Goal: Task Accomplishment & Management: Use online tool/utility

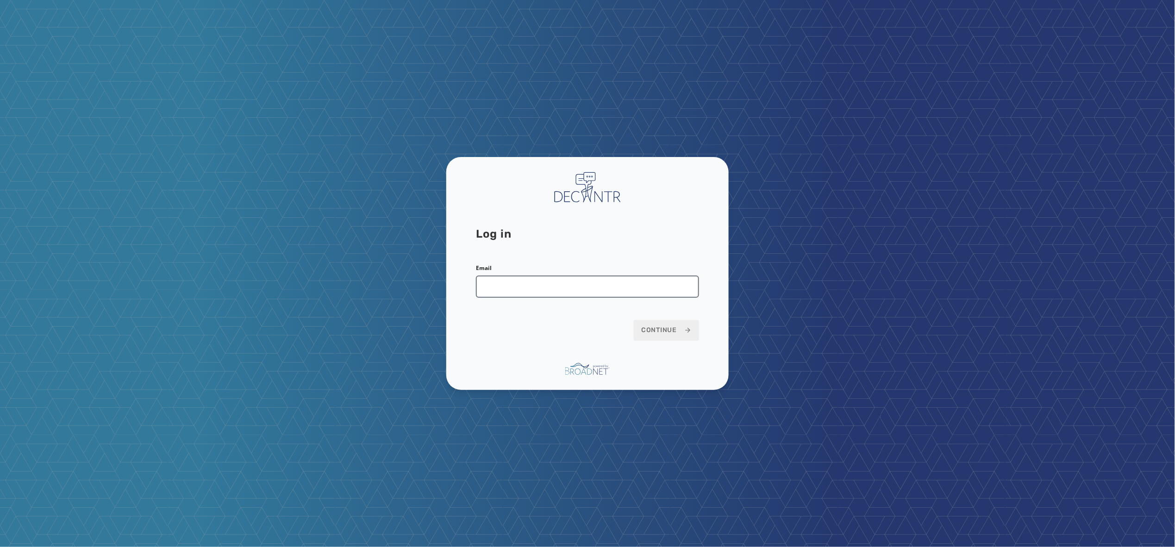
click at [511, 282] on input "Email" at bounding box center [587, 287] width 223 height 22
type input "**********"
click at [688, 282] on keeper-lock "Open Keeper Popup" at bounding box center [688, 286] width 11 height 11
click at [530, 288] on input "Email" at bounding box center [587, 287] width 223 height 22
type input "**********"
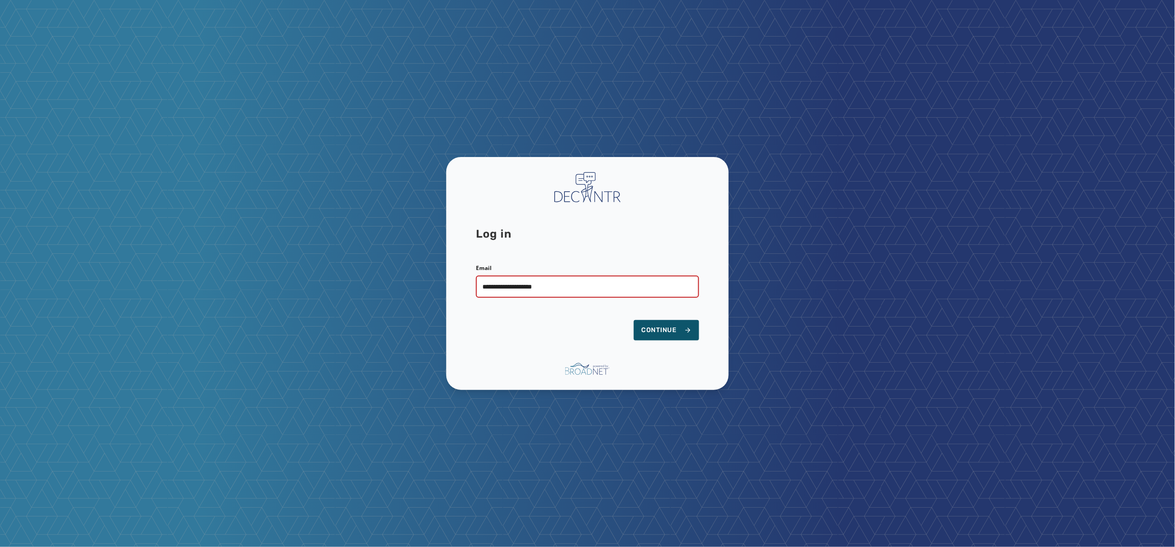
click at [689, 289] on keeper-lock "Open Keeper Popup" at bounding box center [688, 286] width 11 height 11
click at [653, 332] on span "Continue" at bounding box center [666, 330] width 50 height 9
click at [660, 326] on span "Continue" at bounding box center [666, 330] width 50 height 9
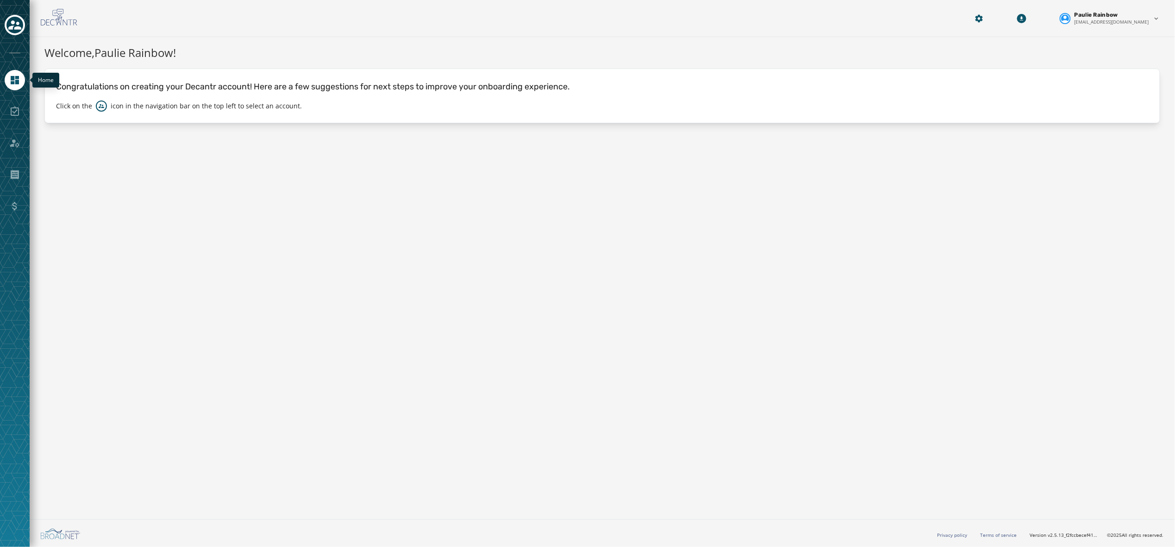
click at [8, 82] on link "Navigate to Home" at bounding box center [15, 80] width 20 height 20
click at [10, 30] on icon "Toggle account select drawer" at bounding box center [14, 25] width 13 height 13
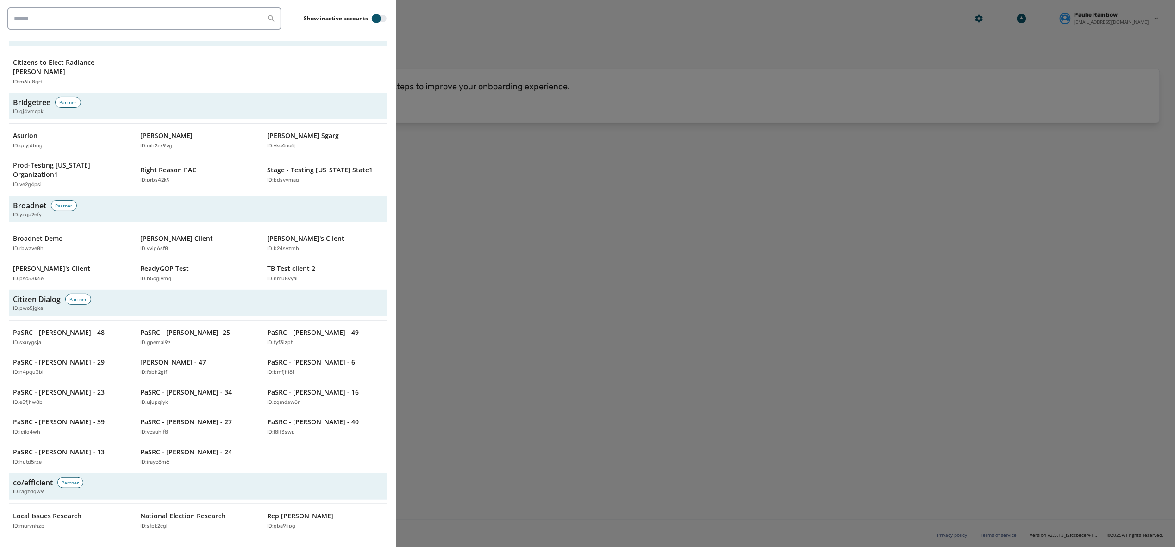
scroll to position [390, 0]
click at [282, 233] on p "Justin's Client" at bounding box center [305, 237] width 77 height 9
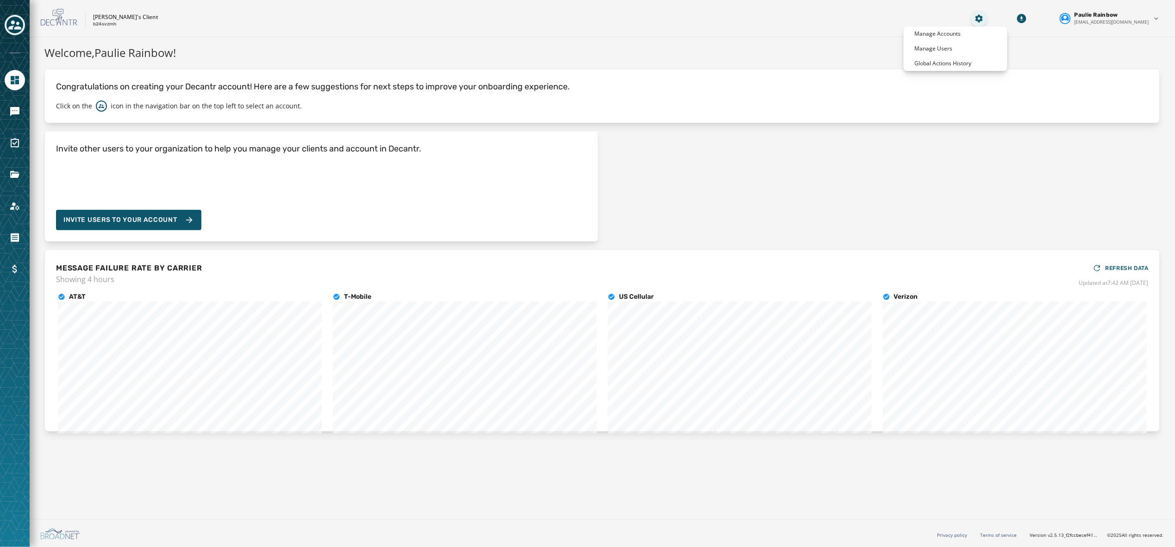
click at [997, 15] on html "Skip To Main Content Justin's Client b24svzmh Paulie Rainbow prainbow@broadnet.…" at bounding box center [587, 273] width 1175 height 547
click at [957, 62] on p "Global Actions History" at bounding box center [943, 63] width 57 height 7
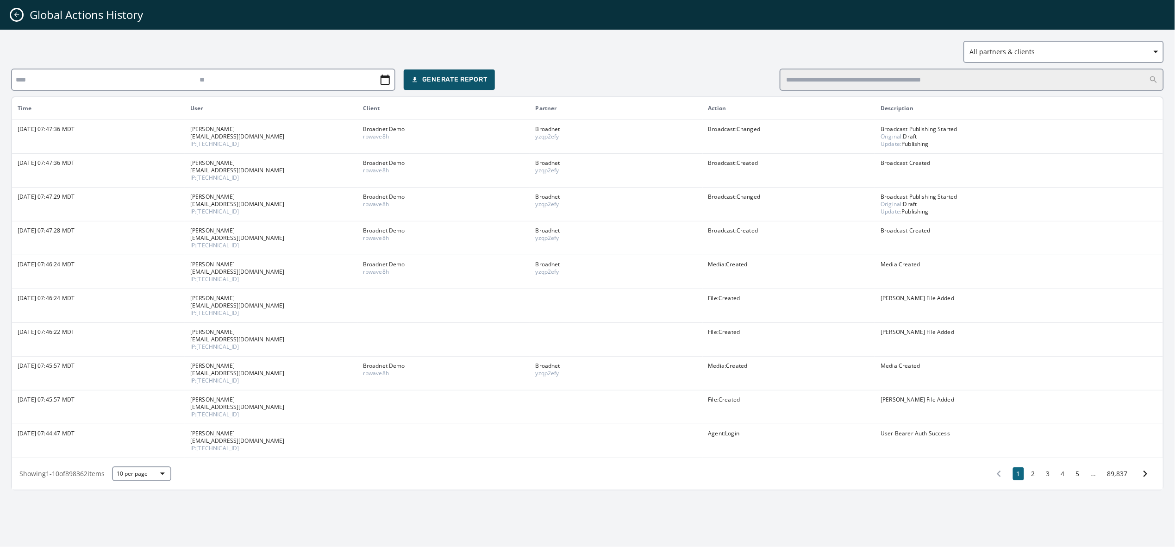
click at [17, 10] on button "Close admin drawer" at bounding box center [16, 14] width 11 height 11
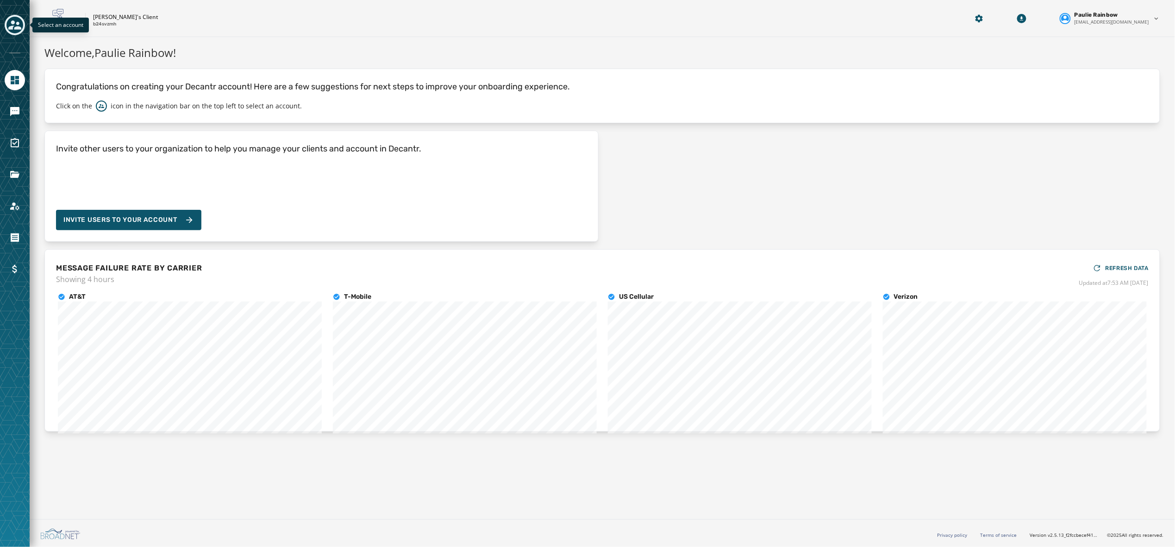
click at [14, 19] on icon "Toggle account select drawer" at bounding box center [14, 25] width 13 height 13
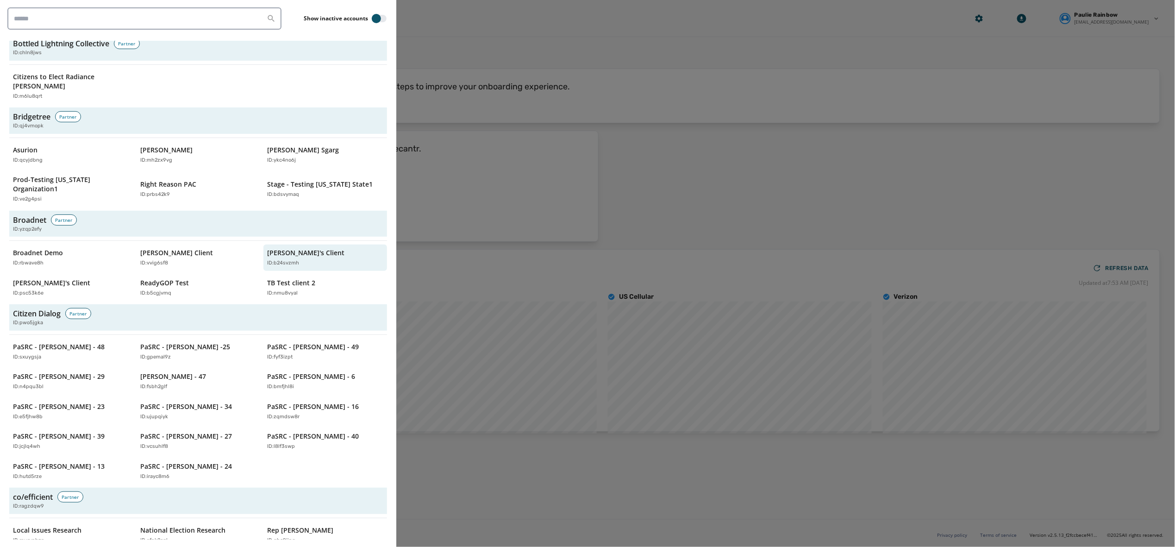
scroll to position [376, 0]
click at [31, 247] on p "Broadnet Demo" at bounding box center [38, 251] width 50 height 9
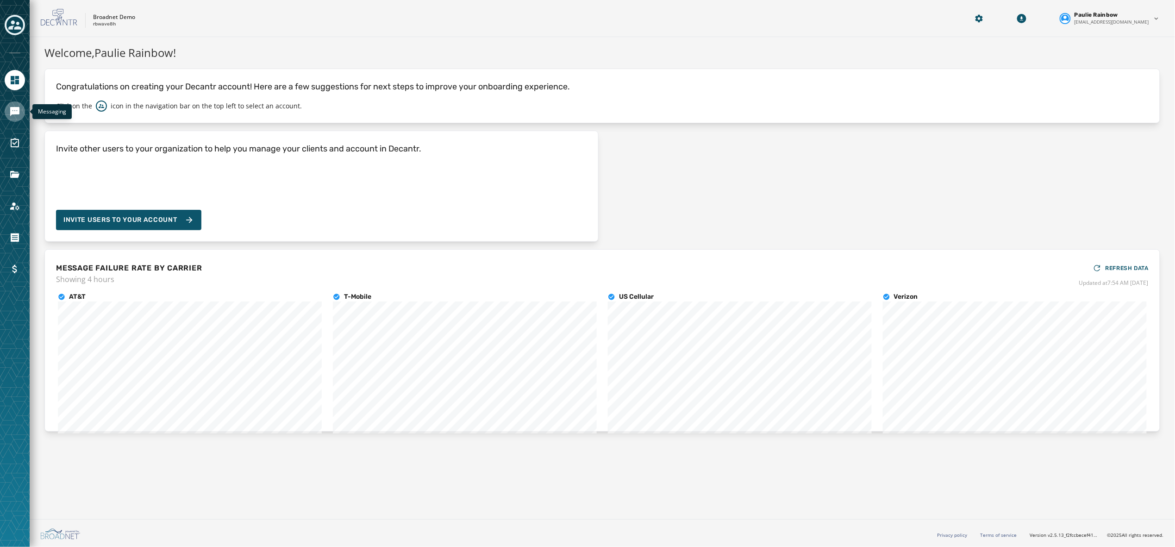
click at [15, 119] on link "Navigate to Messaging" at bounding box center [15, 111] width 20 height 20
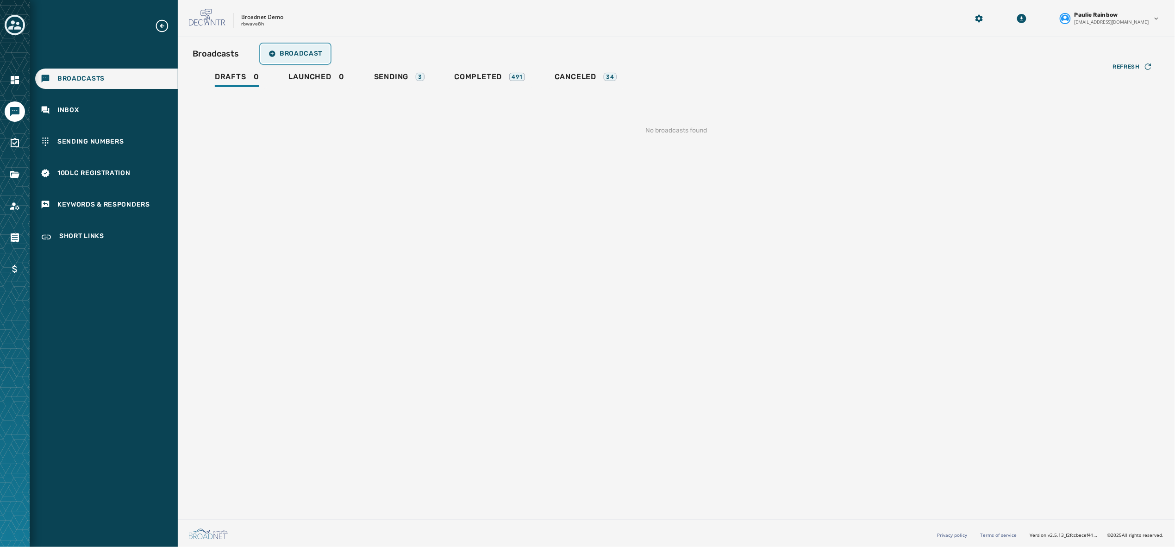
click at [297, 48] on button "Broadcast" at bounding box center [295, 53] width 69 height 19
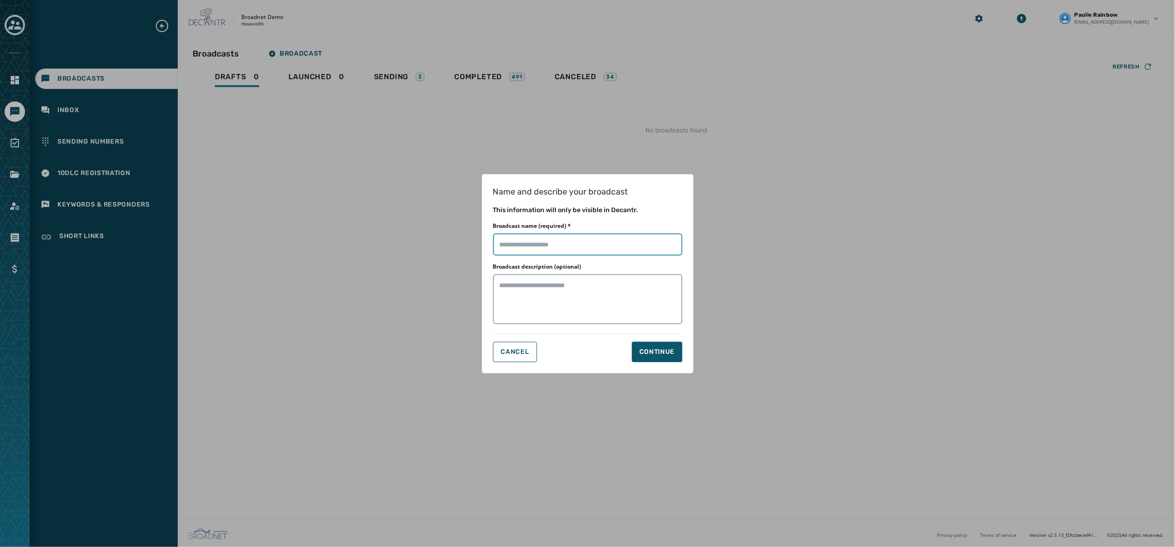
click at [510, 238] on input "Broadcast name (required) *" at bounding box center [587, 244] width 189 height 22
type input "**********"
click at [656, 349] on div "Continue" at bounding box center [657, 351] width 36 height 9
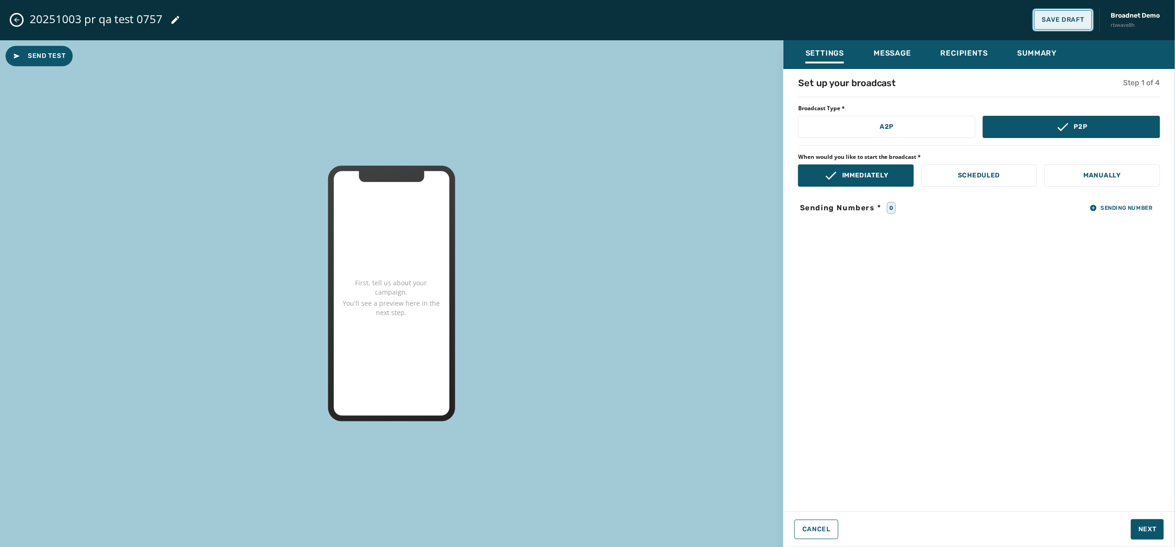
click at [1067, 10] on button "Save Draft" at bounding box center [1063, 19] width 58 height 19
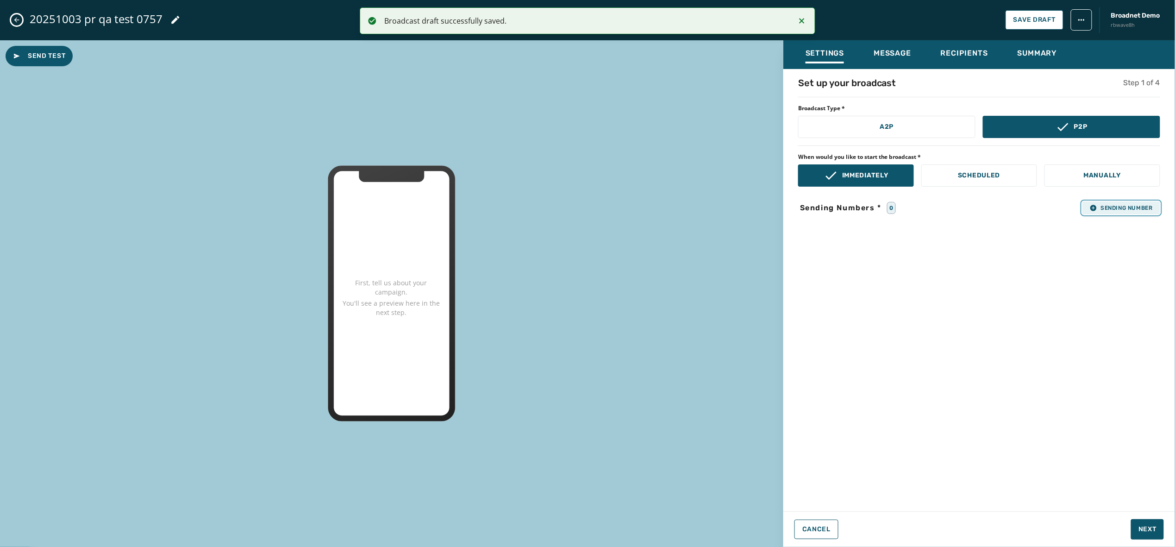
click at [1122, 208] on span "Sending Number" at bounding box center [1121, 207] width 63 height 7
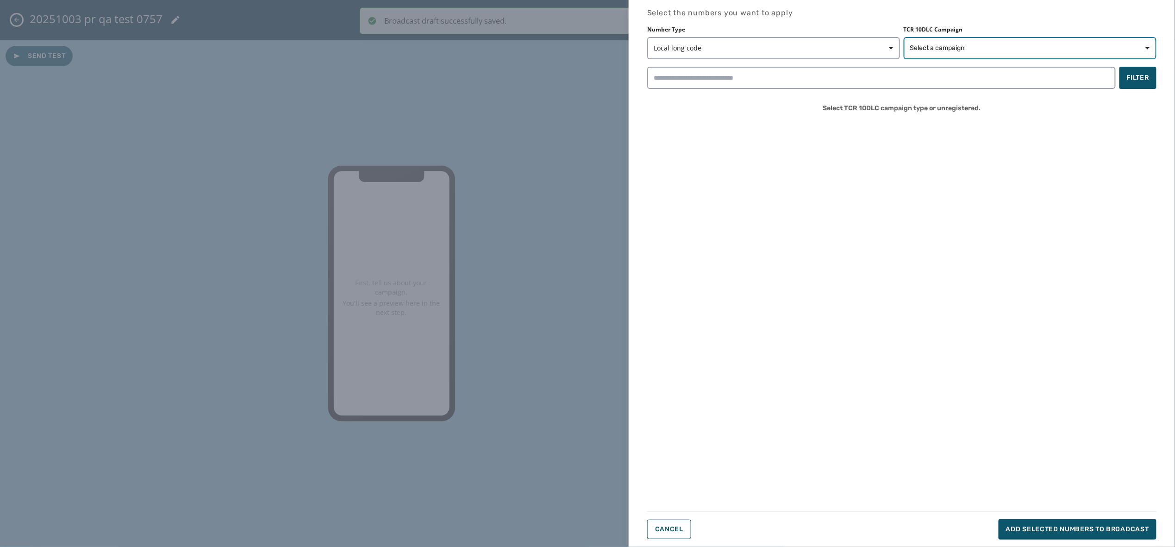
click at [976, 46] on span "Select a campaign" at bounding box center [1030, 48] width 240 height 9
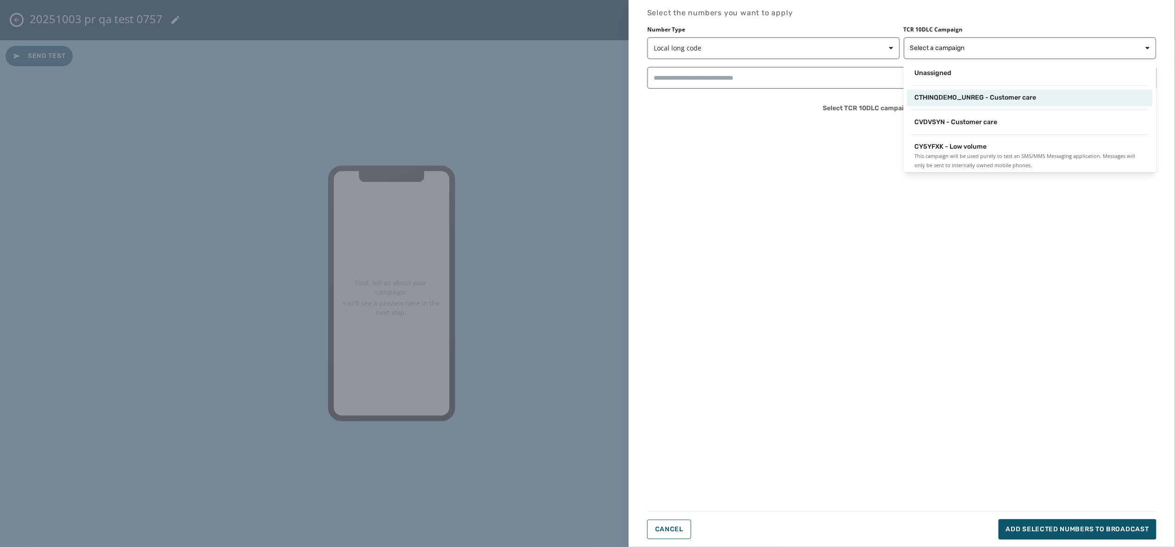
scroll to position [6, 0]
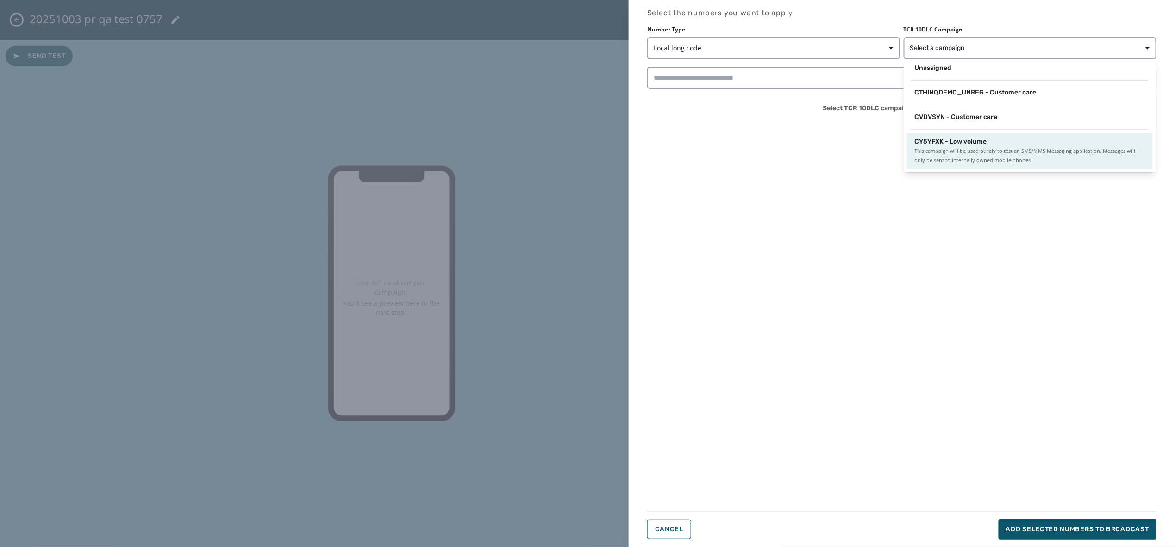
click at [965, 165] on div "CY5YFXK - Low volume This campaign will be used purely to test an SMS/MMS Messa…" at bounding box center [1030, 150] width 245 height 35
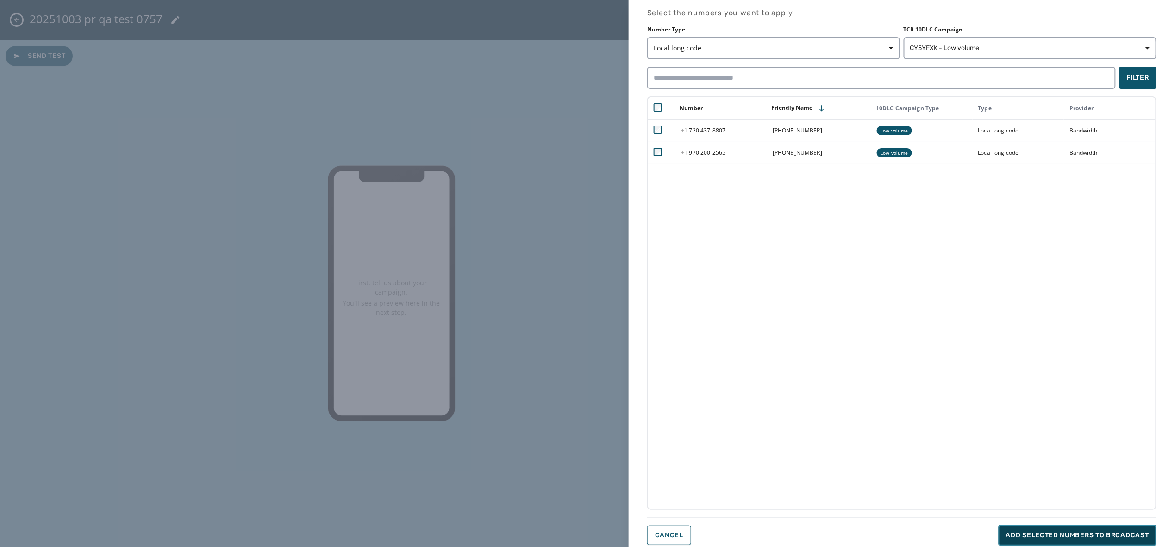
click at [1075, 534] on span "Add selected numbers to broadcast" at bounding box center [1077, 535] width 143 height 9
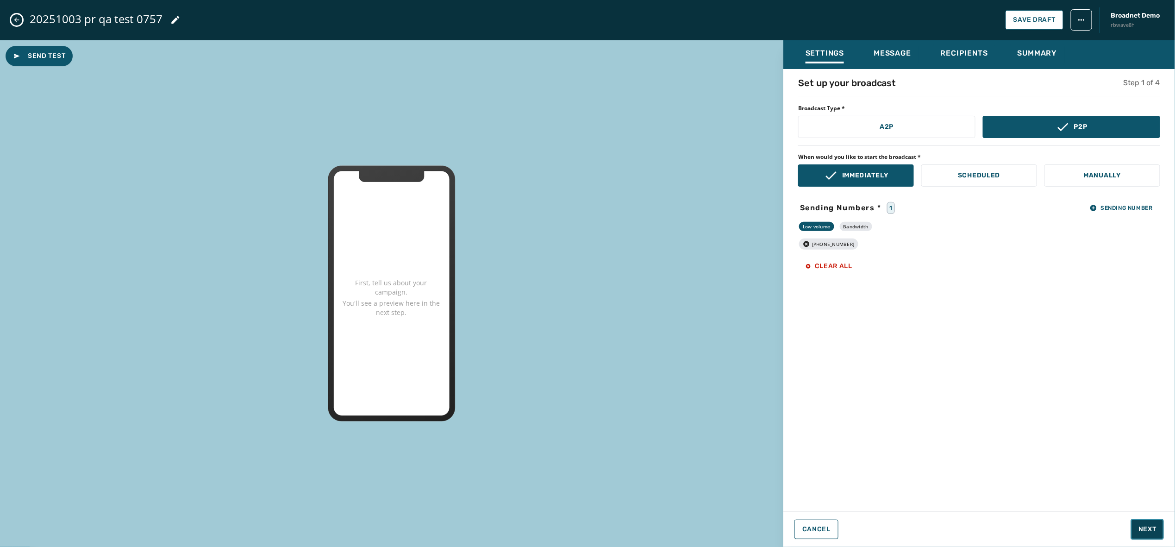
click at [1144, 528] on span "Next" at bounding box center [1148, 529] width 18 height 9
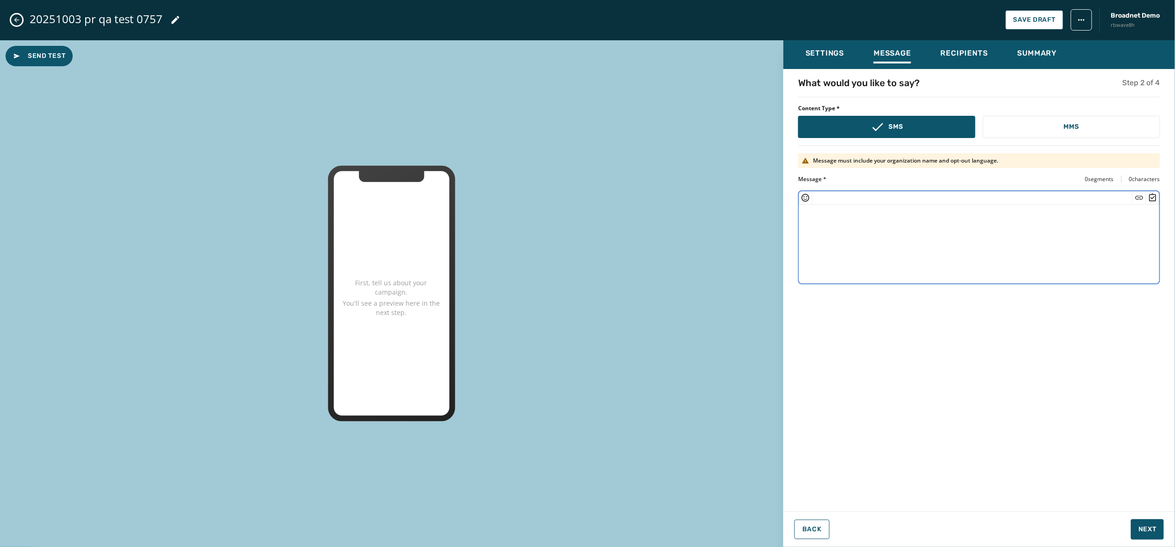
click at [899, 247] on textarea at bounding box center [979, 243] width 360 height 76
click at [805, 195] on icon "Insert Emoji" at bounding box center [805, 197] width 9 height 9
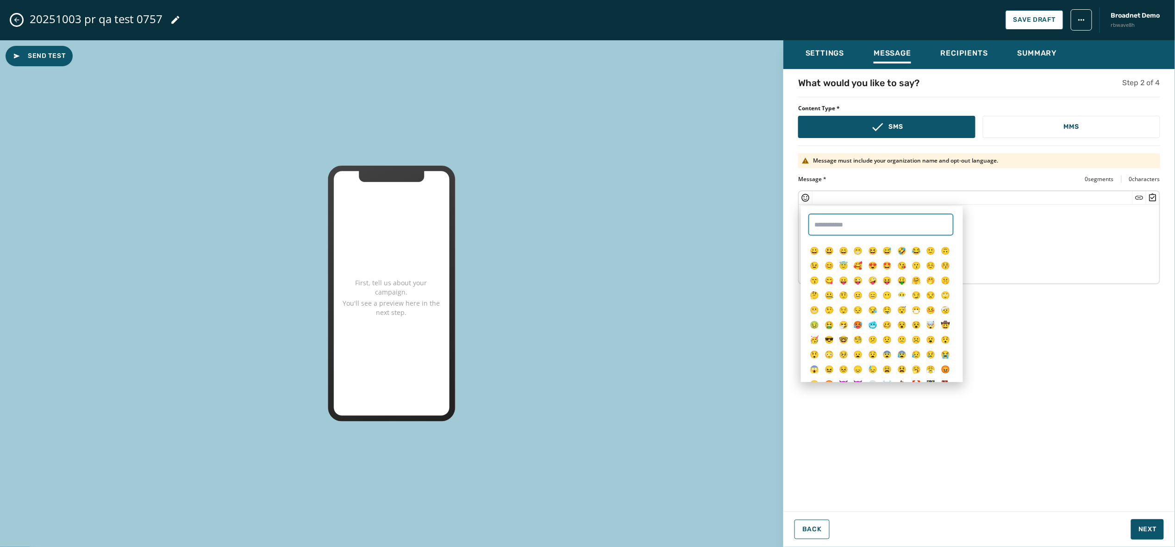
click at [829, 225] on input "text" at bounding box center [880, 224] width 145 height 22
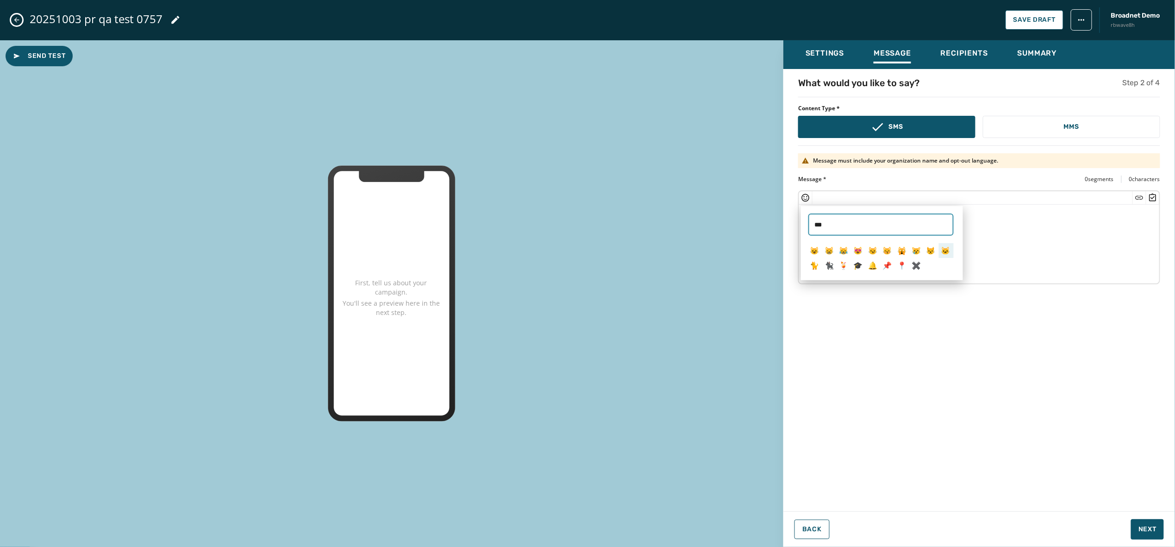
type input "***"
click at [948, 251] on span "🐱" at bounding box center [945, 250] width 9 height 10
type textarea "**"
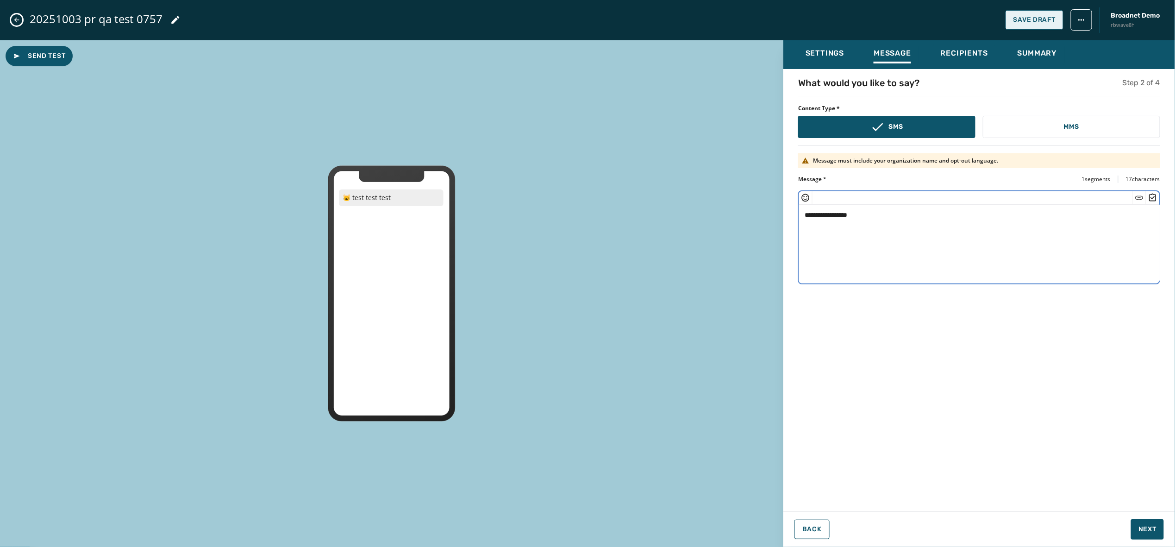
type textarea "**********"
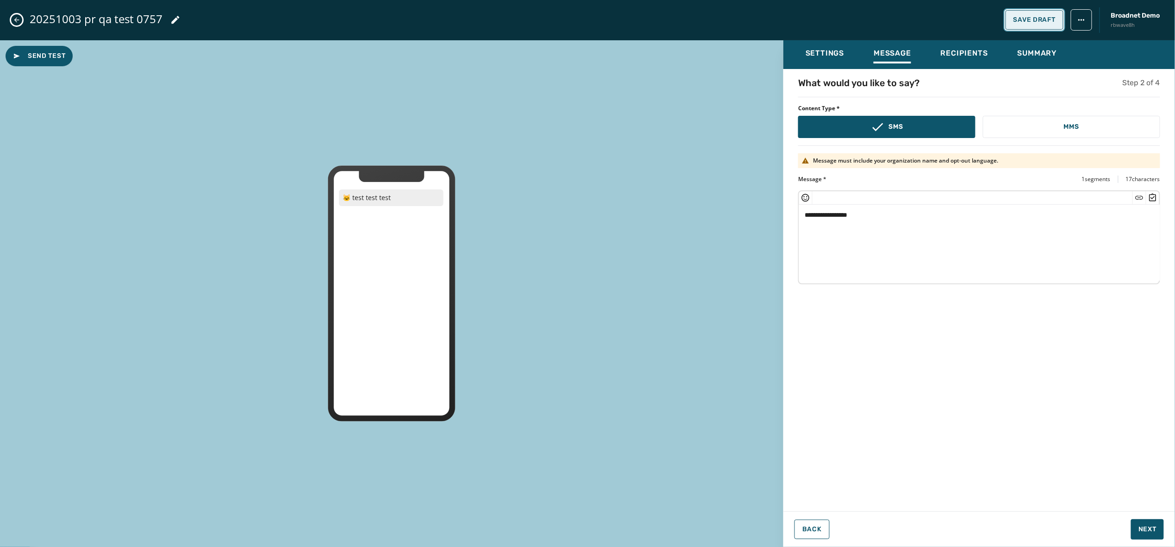
click at [1019, 13] on button "Save Draft" at bounding box center [1035, 19] width 58 height 19
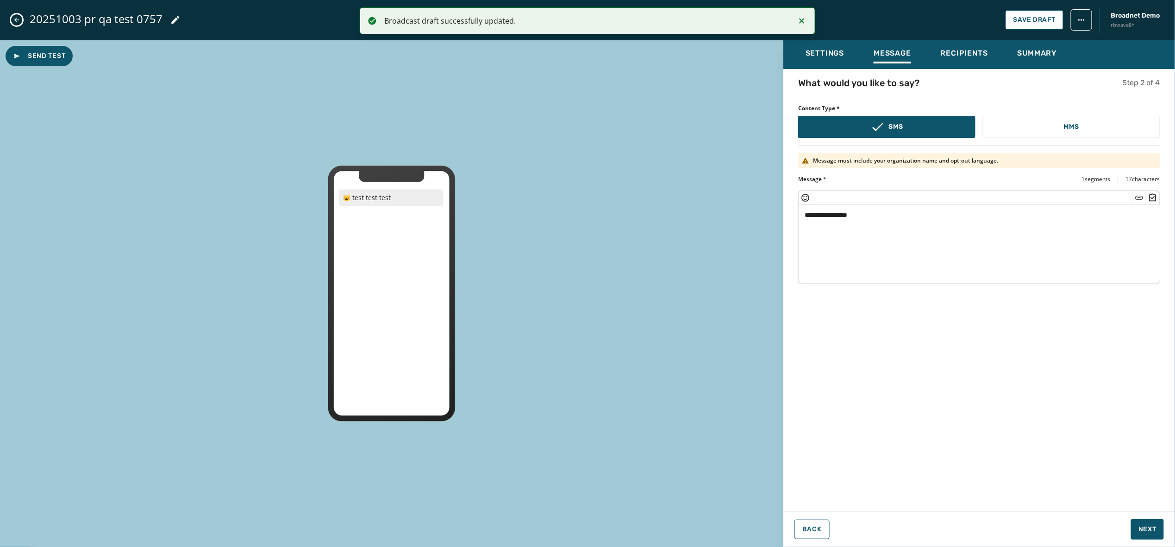
click at [1029, 360] on div "**********" at bounding box center [979, 287] width 392 height 422
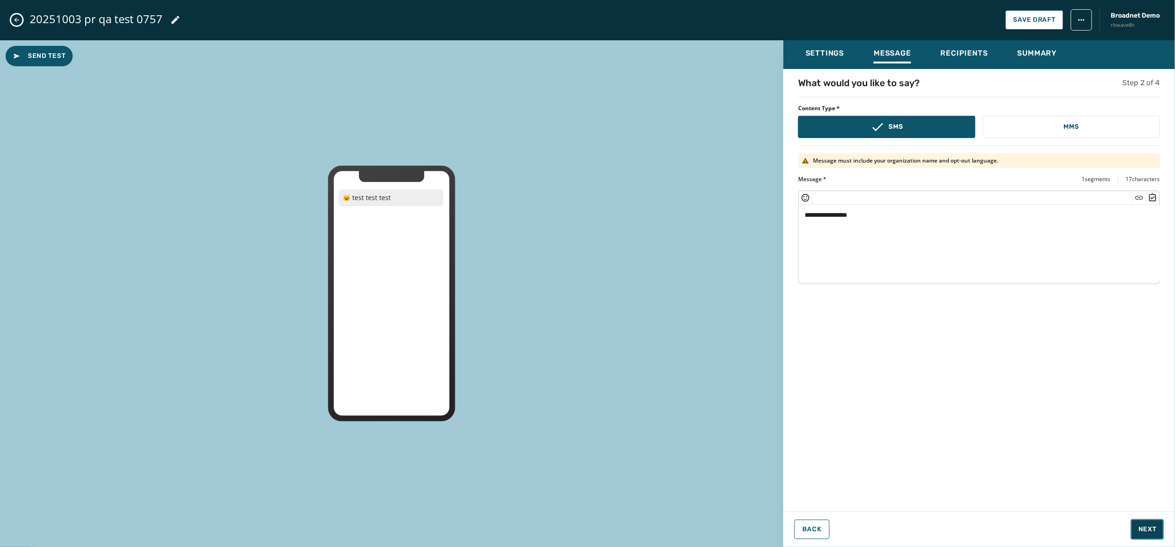
click at [1147, 532] on span "Next" at bounding box center [1148, 529] width 18 height 9
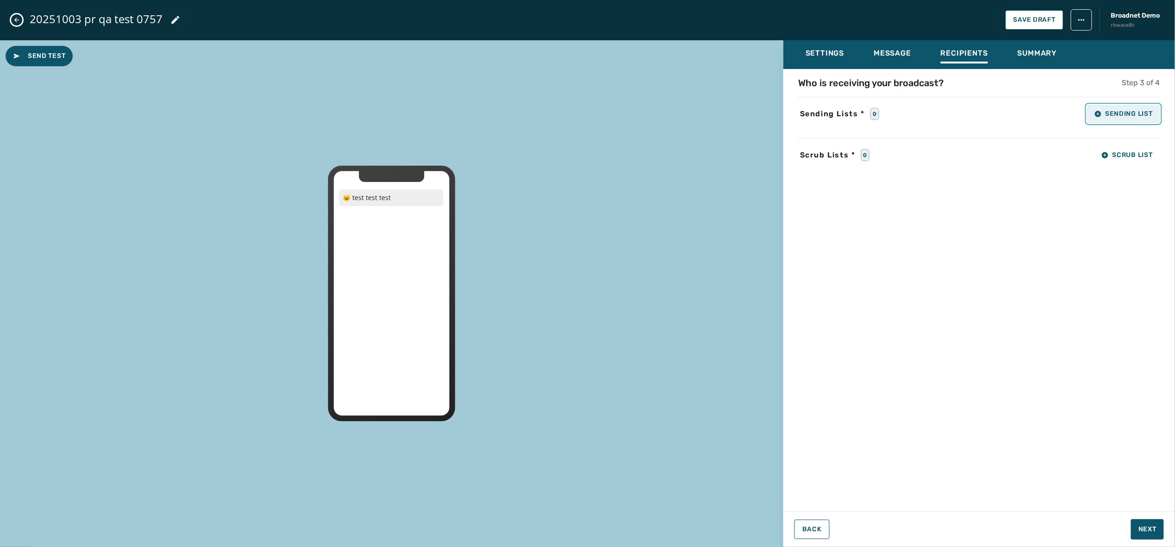
click at [1121, 107] on button "Sending List" at bounding box center [1123, 114] width 73 height 19
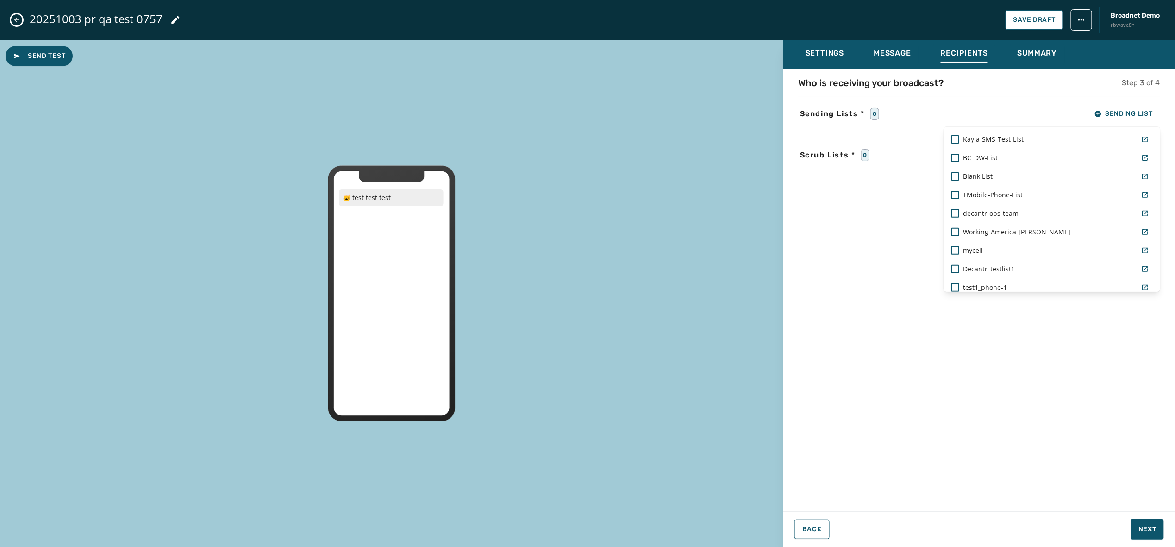
scroll to position [0, 0]
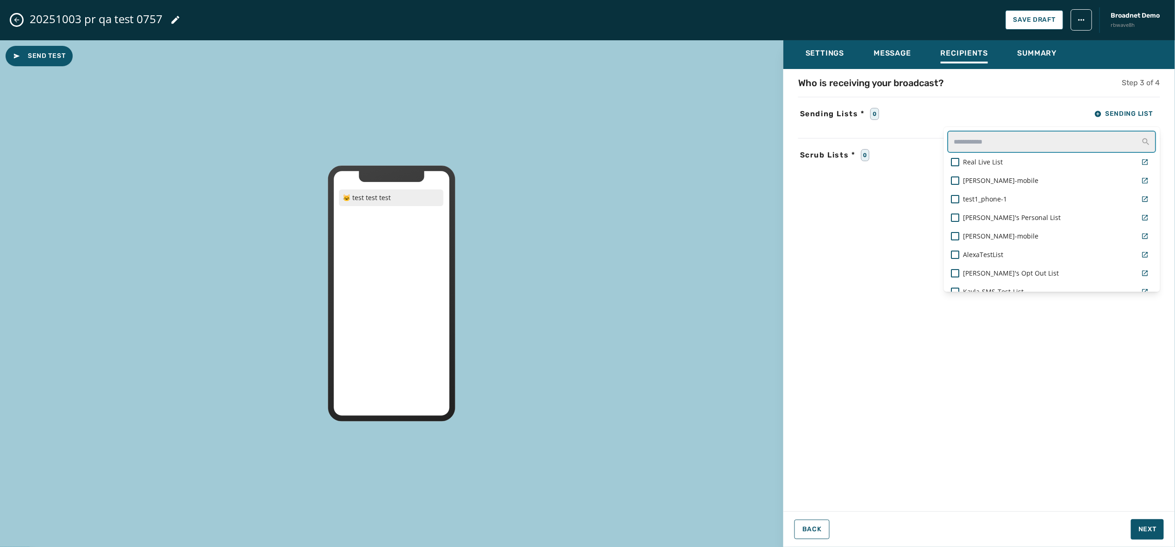
click at [965, 136] on input "text" at bounding box center [1052, 142] width 209 height 22
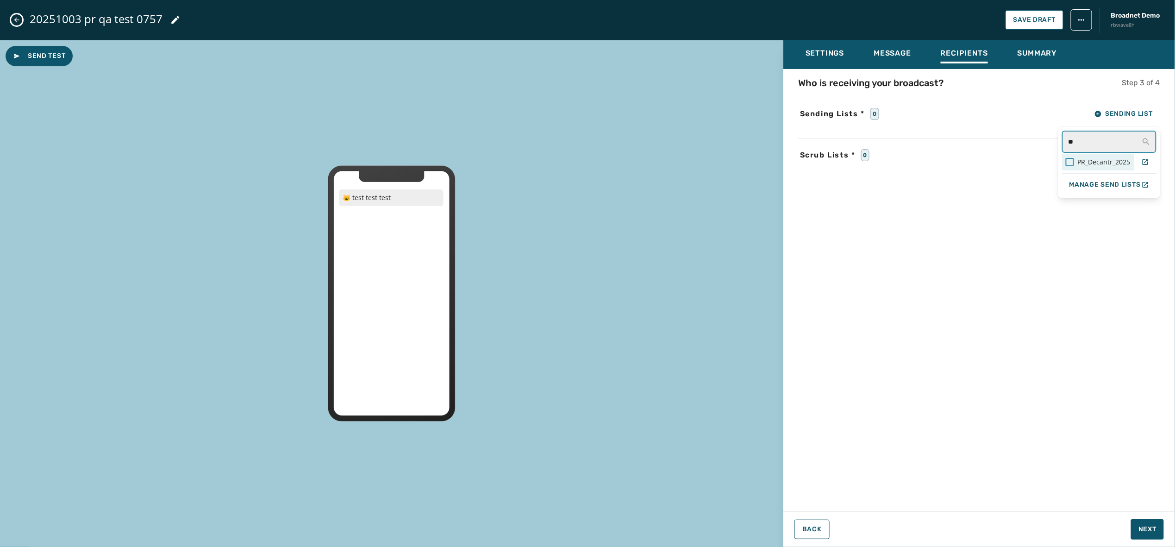
type input "**"
click at [1068, 158] on div at bounding box center [1070, 162] width 8 height 8
click at [996, 217] on div "Who is receiving your broadcast? Step 3 of 4 Sending Lists * 1 Sending List ** …" at bounding box center [979, 287] width 392 height 422
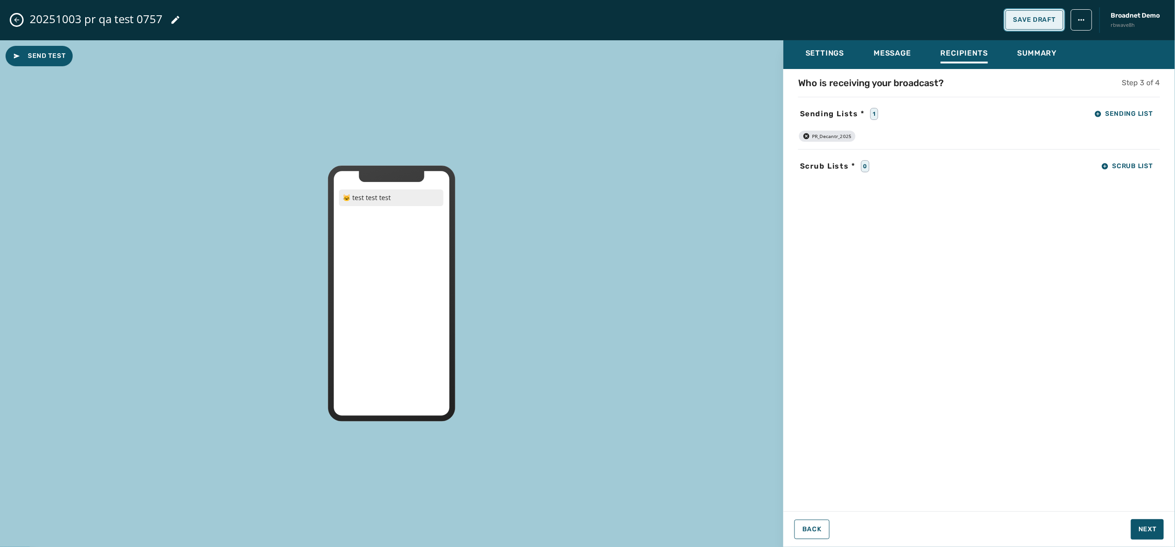
click at [1044, 13] on button "Save Draft" at bounding box center [1035, 19] width 58 height 19
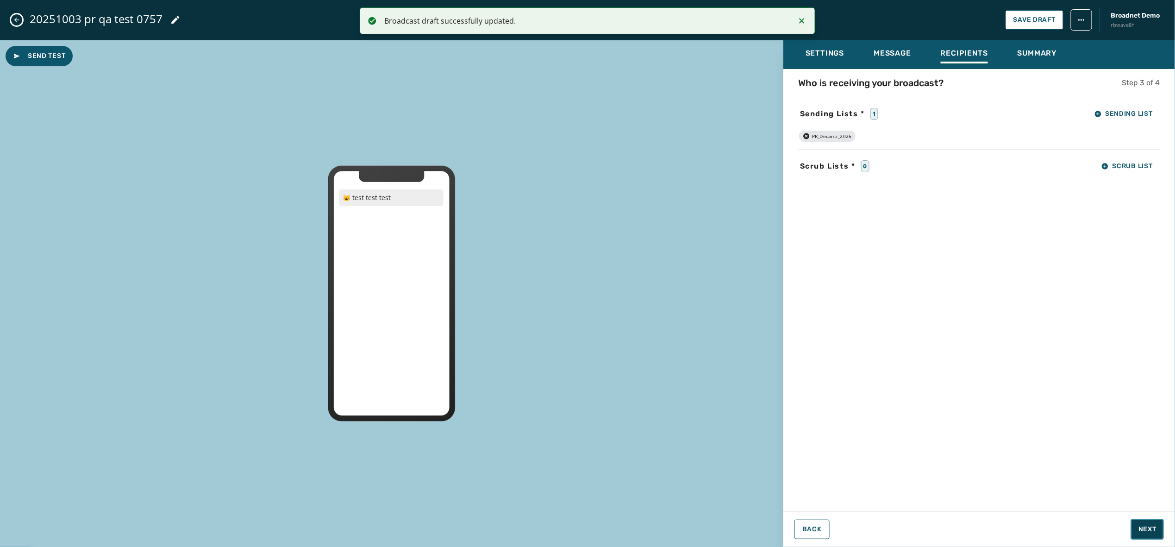
click at [1145, 530] on span "Next" at bounding box center [1148, 529] width 18 height 9
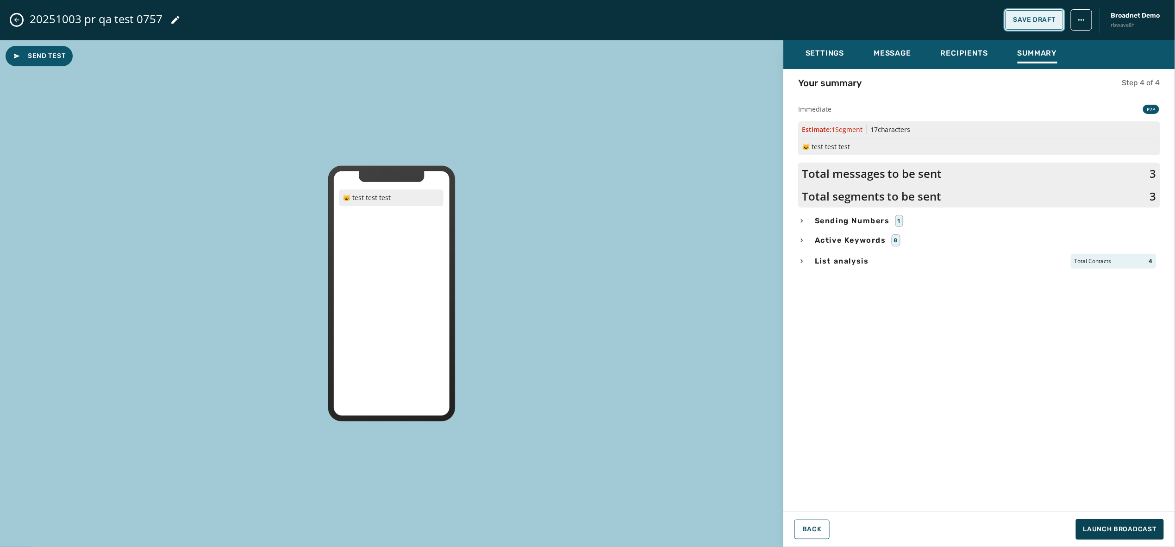
click at [1041, 16] on span "Save Draft" at bounding box center [1035, 19] width 42 height 7
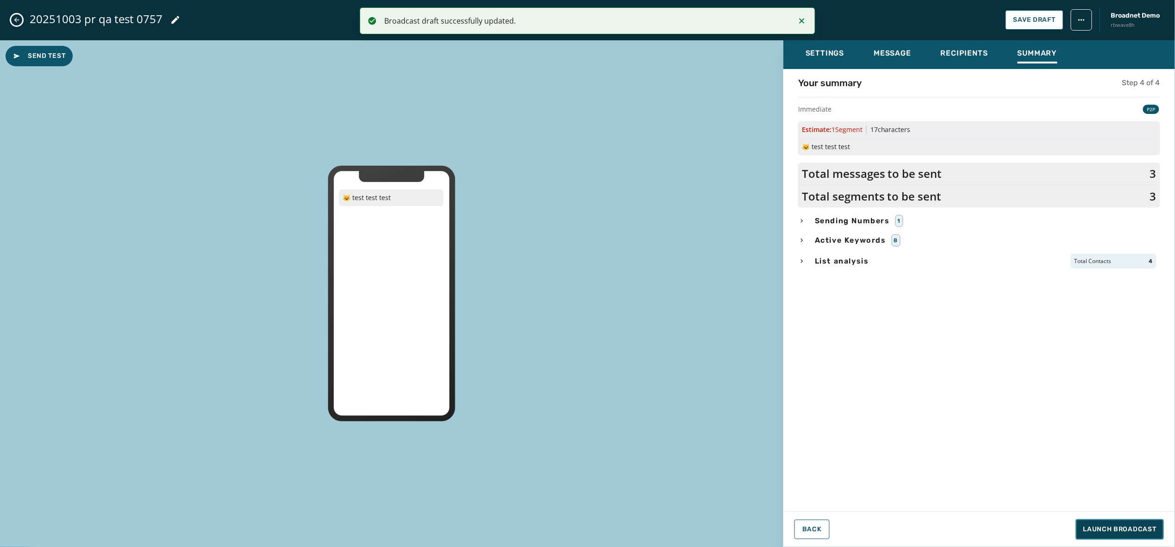
click at [1135, 530] on span "Launch Broadcast" at bounding box center [1120, 529] width 73 height 9
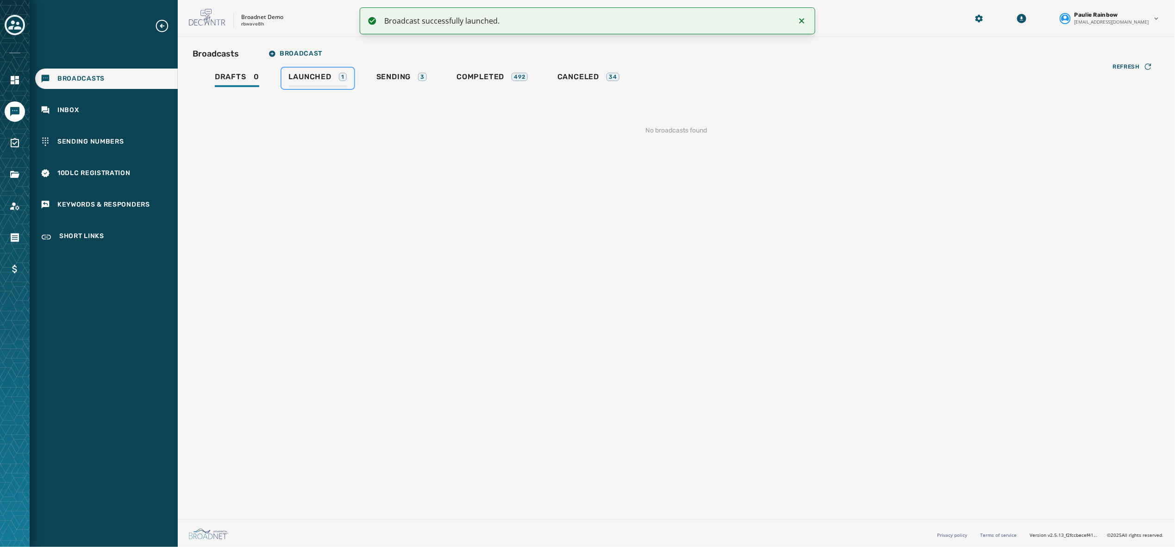
click at [307, 75] on span "Launched" at bounding box center [310, 76] width 43 height 9
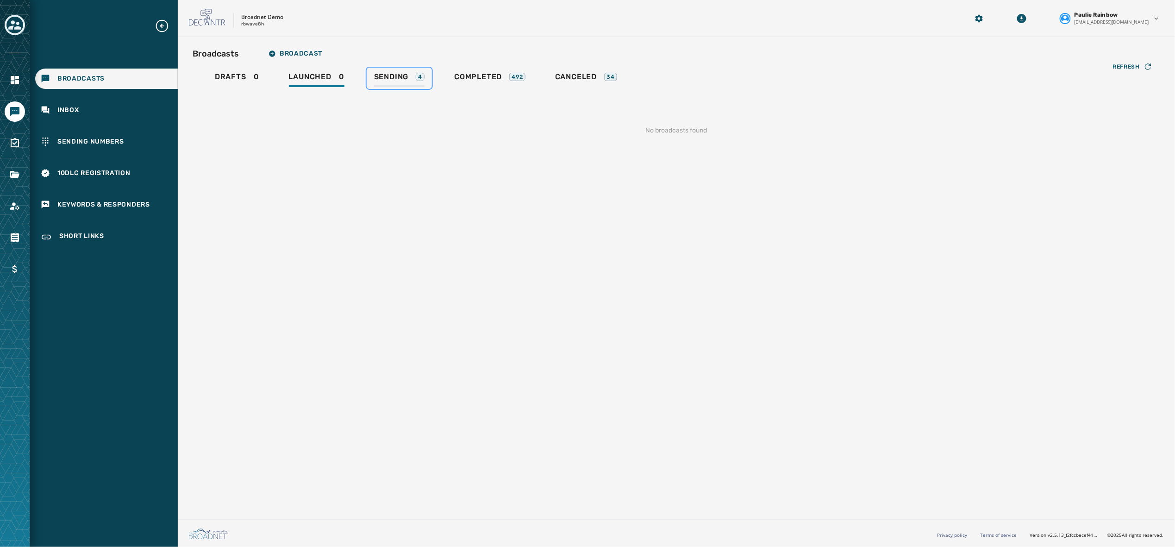
click at [394, 80] on span "Sending" at bounding box center [391, 76] width 35 height 9
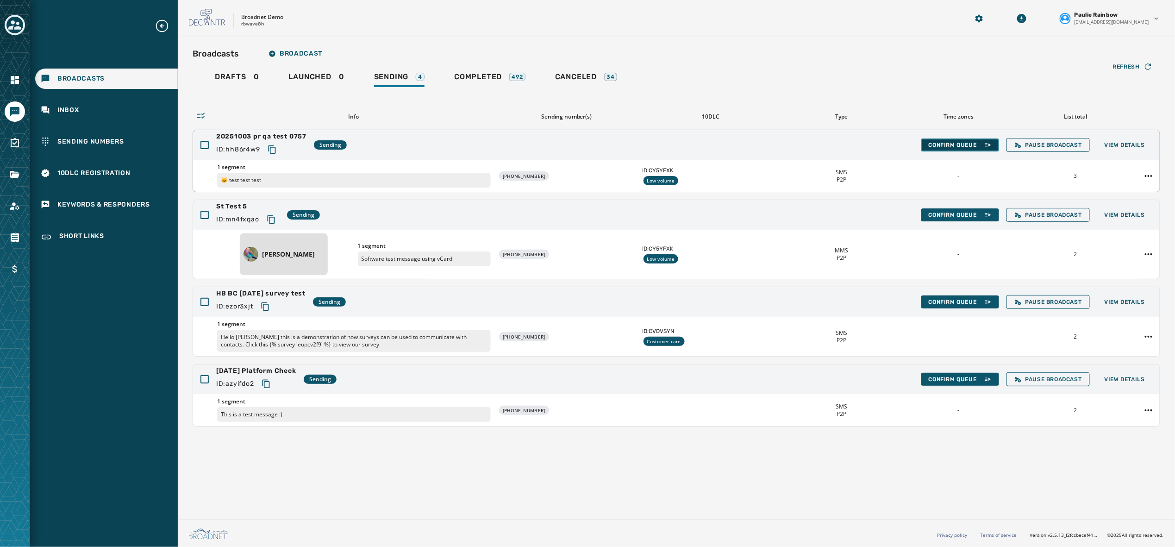
click at [961, 143] on span "Confirm Queue" at bounding box center [960, 144] width 63 height 7
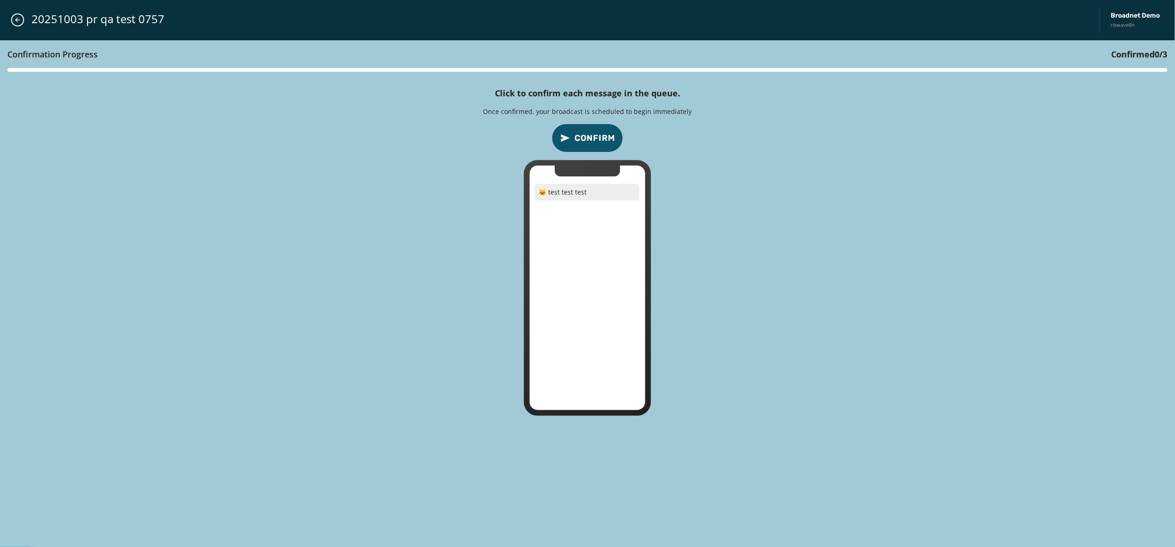
click at [576, 129] on button "Confirm" at bounding box center [587, 138] width 71 height 29
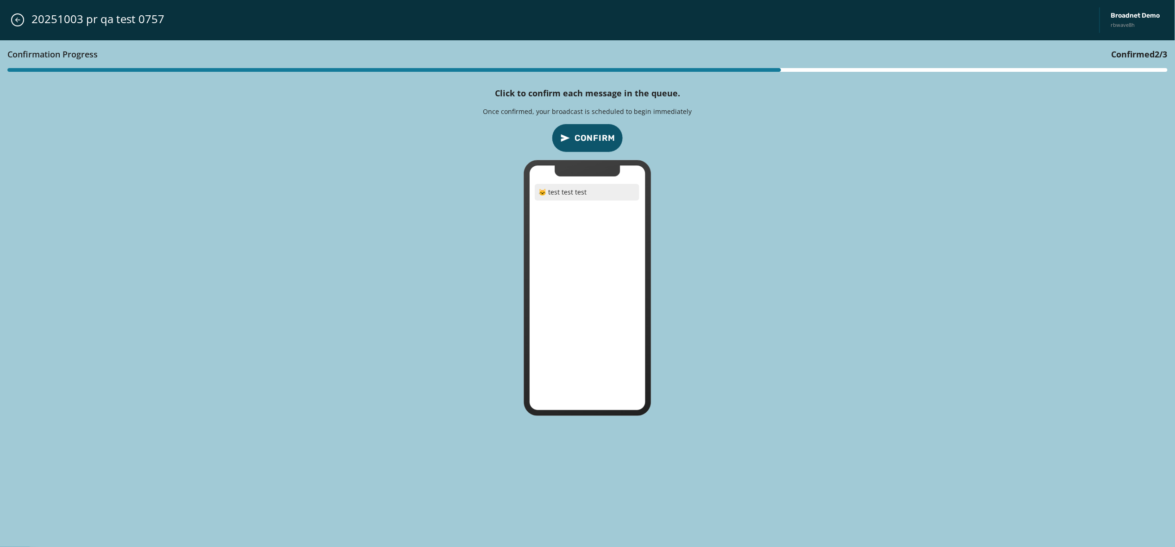
click at [576, 129] on button "Confirm" at bounding box center [587, 138] width 71 height 29
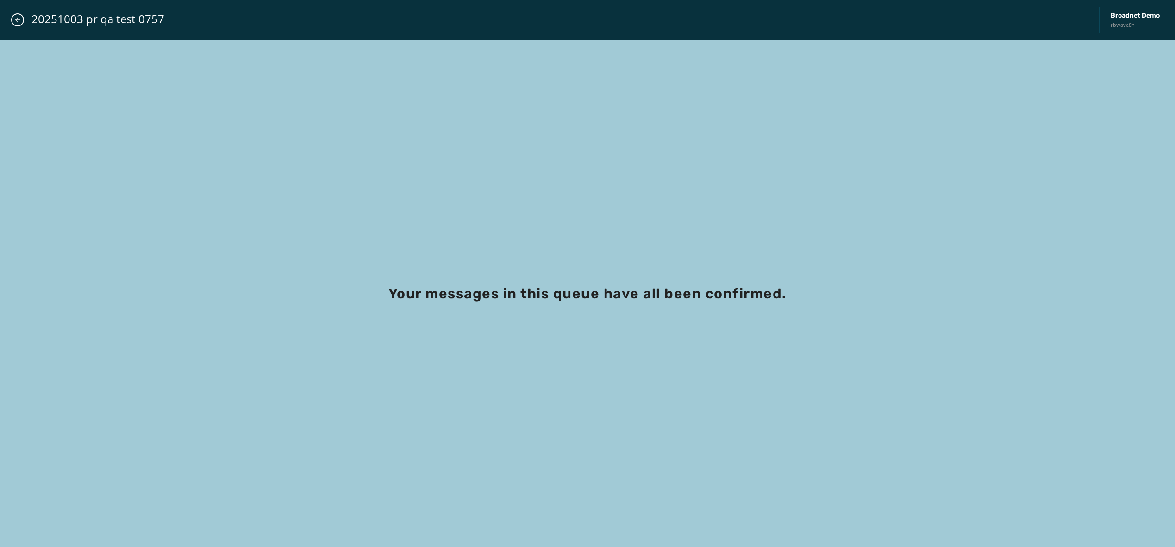
click at [961, 186] on div "Your messages in this queue have all been confirmed." at bounding box center [587, 293] width 1175 height 507
click at [838, 357] on div "Your messages in this queue have all been confirmed." at bounding box center [587, 293] width 1175 height 507
click at [15, 19] on icon "Close admin drawer" at bounding box center [17, 19] width 7 height 7
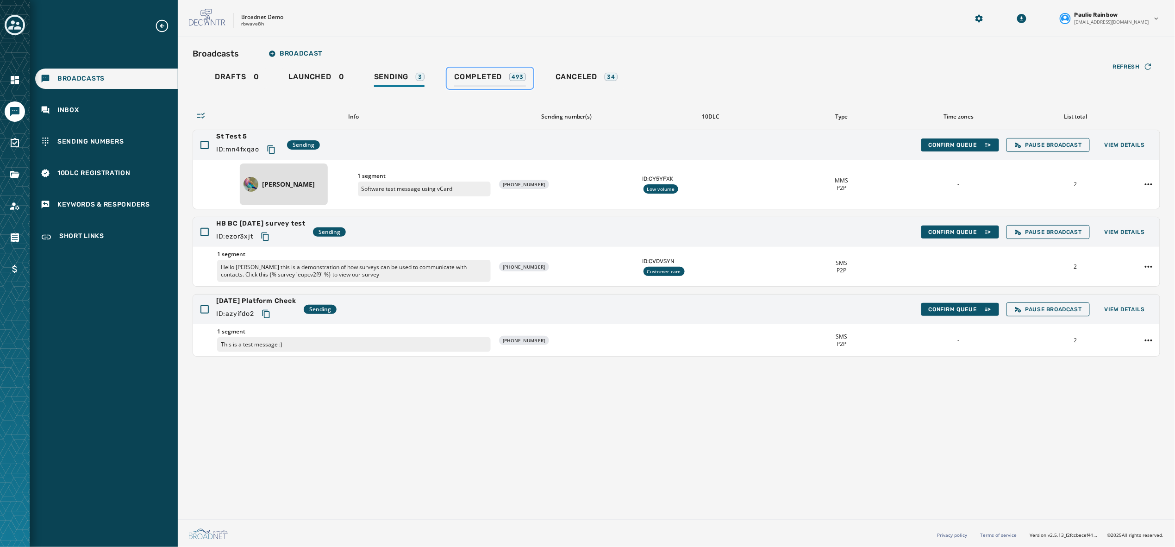
click at [480, 80] on span "Completed" at bounding box center [478, 76] width 48 height 9
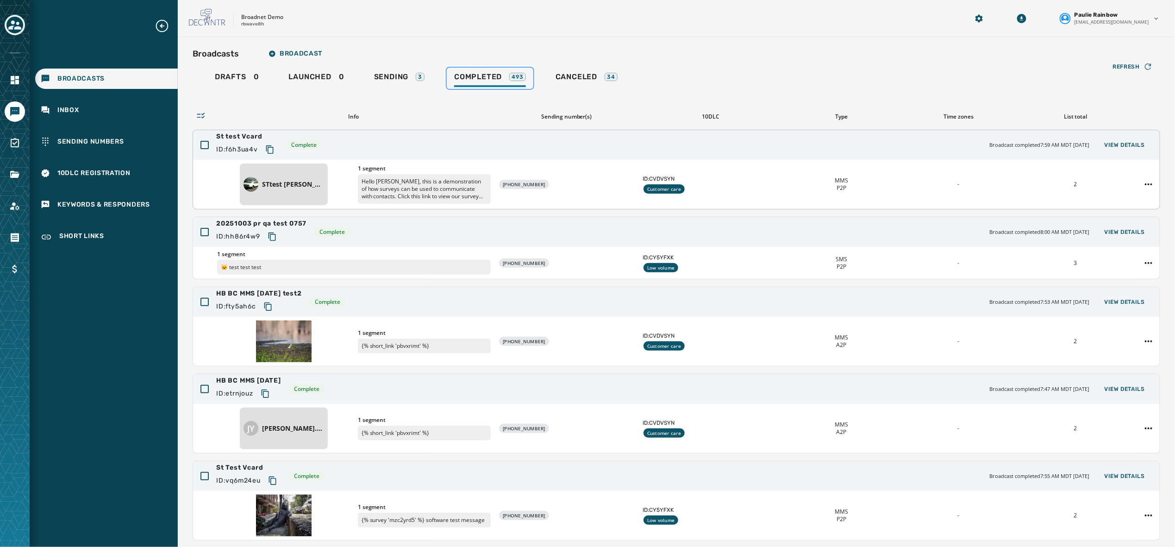
scroll to position [69, 0]
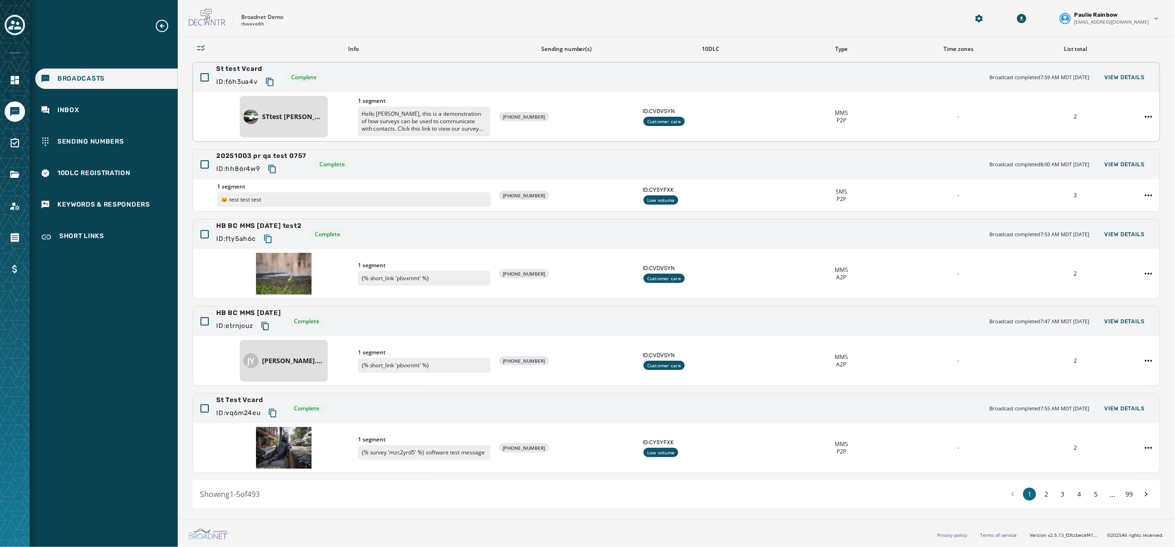
click at [649, 150] on div "20251003 pr qa test 0757 ID: hh86r4w9 Complete Broadcast completed 8:00 AM MDT …" at bounding box center [676, 165] width 967 height 30
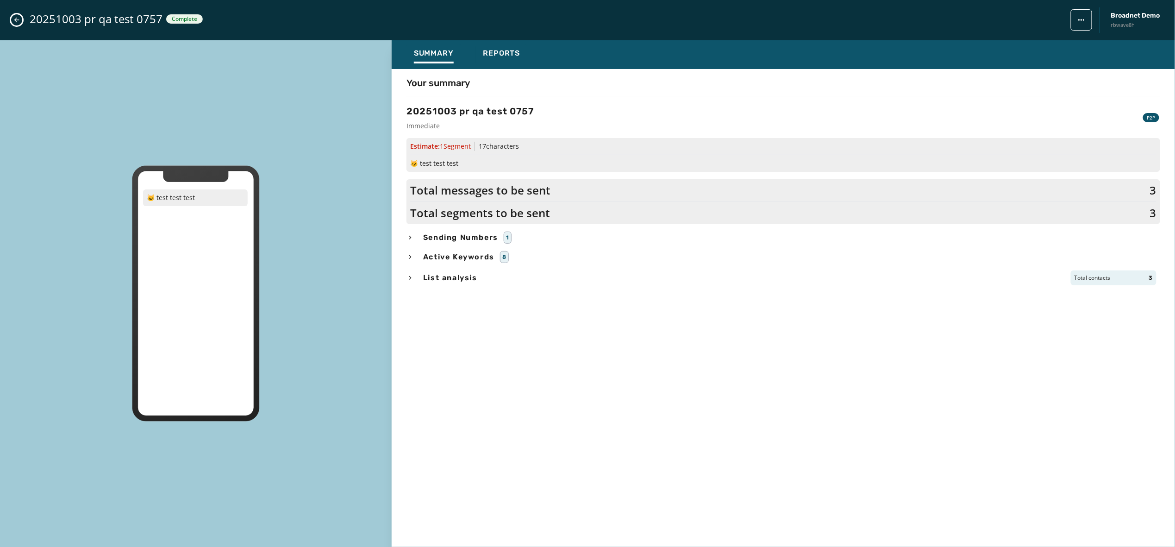
click at [12, 23] on button "Close admin drawer" at bounding box center [16, 19] width 11 height 11
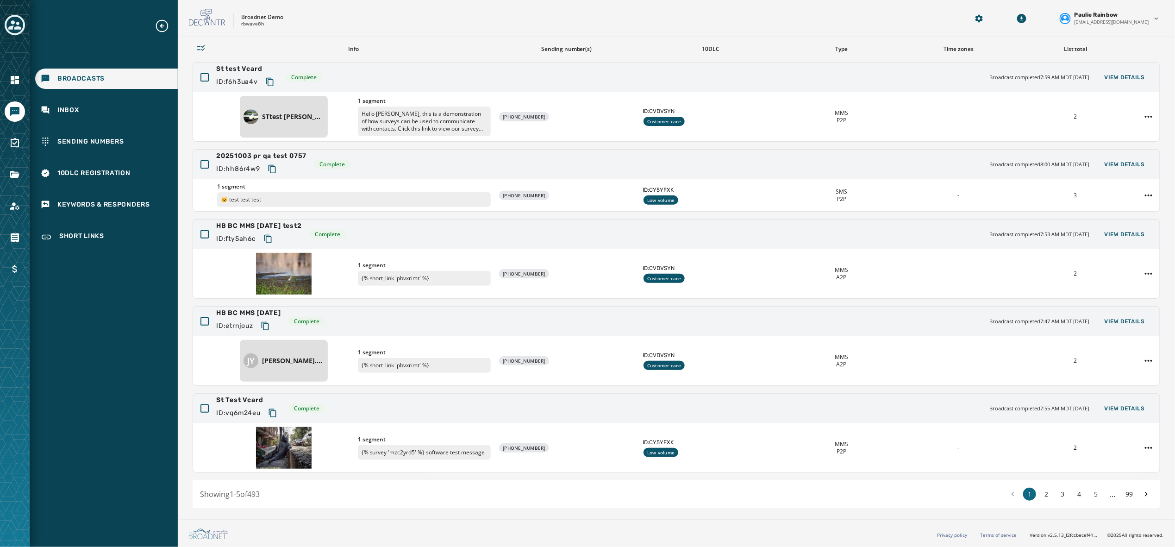
click at [125, 378] on div "Broadcasts Inbox Sending Numbers 10DLC Registration Keywords & Responders Short…" at bounding box center [104, 273] width 148 height 547
